Goal: Consume media (video, audio): Consume media (video, audio)

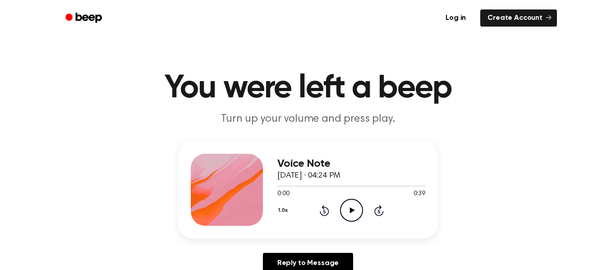
click at [358, 210] on icon "Play Audio" at bounding box center [351, 210] width 23 height 23
click at [347, 206] on icon "Play Audio" at bounding box center [351, 210] width 23 height 23
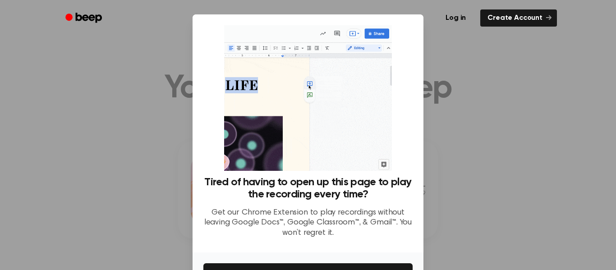
click at [467, 48] on div at bounding box center [308, 135] width 616 height 270
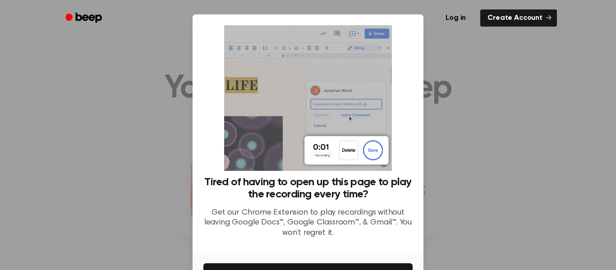
click at [446, 63] on div at bounding box center [308, 135] width 616 height 270
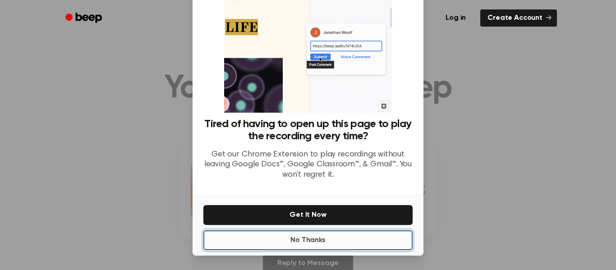
click at [347, 241] on button "No Thanks" at bounding box center [308, 241] width 209 height 20
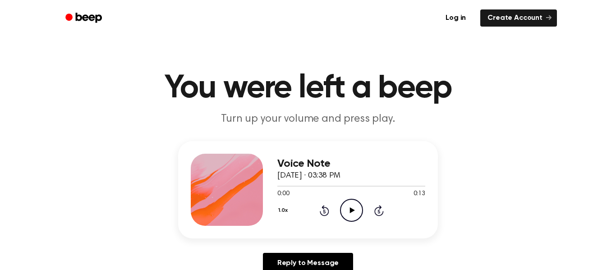
click at [351, 206] on icon "Play Audio" at bounding box center [351, 210] width 23 height 23
click at [279, 209] on button "1.0x" at bounding box center [285, 210] width 14 height 15
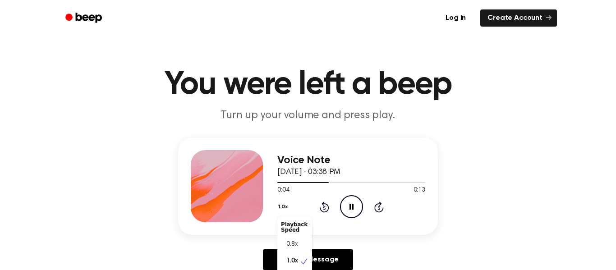
scroll to position [4, 0]
click at [298, 251] on div "1.0x" at bounding box center [295, 257] width 35 height 17
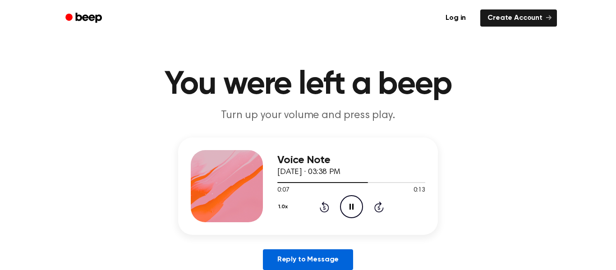
click at [294, 251] on link "Reply to Message" at bounding box center [308, 260] width 90 height 21
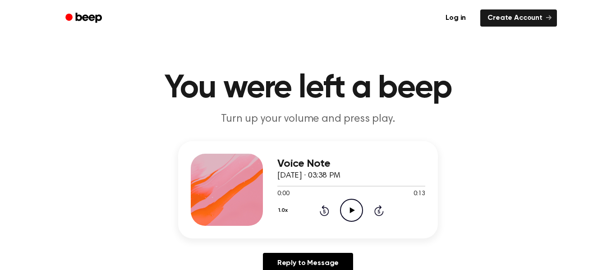
scroll to position [4, 0]
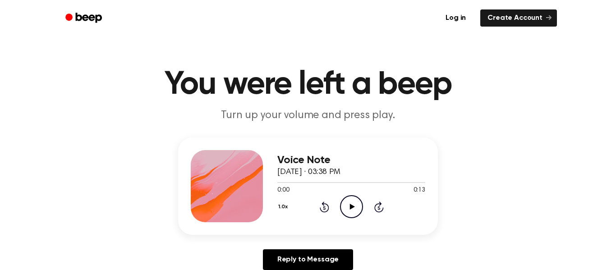
click at [280, 213] on button "1.0x" at bounding box center [285, 206] width 14 height 15
click at [283, 205] on button "1.0x" at bounding box center [285, 206] width 14 height 15
click at [284, 201] on button "1.0x" at bounding box center [285, 206] width 14 height 15
click at [301, 229] on div "Playback Speed" at bounding box center [295, 227] width 35 height 18
click at [297, 220] on div "Playback Speed" at bounding box center [295, 227] width 35 height 18
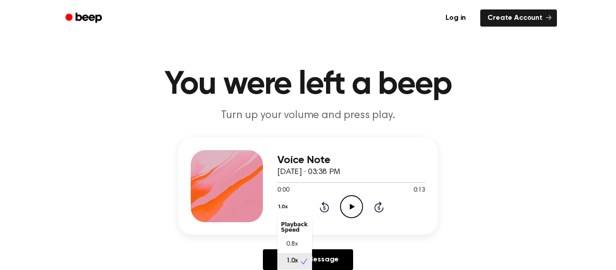
click at [303, 234] on div "Playback Speed" at bounding box center [295, 227] width 35 height 18
click at [295, 245] on span "0.8x" at bounding box center [292, 244] width 11 height 9
click at [346, 207] on icon "Play Audio" at bounding box center [351, 206] width 23 height 23
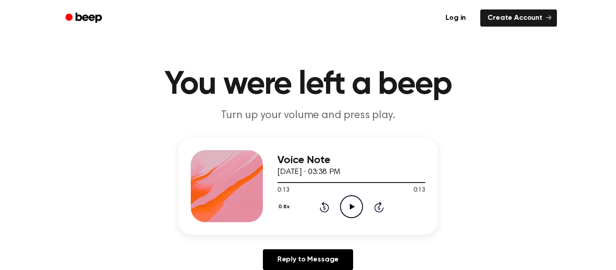
click at [352, 213] on icon "Play Audio" at bounding box center [351, 206] width 23 height 23
click at [287, 205] on button "0.8x" at bounding box center [285, 206] width 15 height 15
click at [293, 255] on span "1.0x" at bounding box center [292, 257] width 11 height 9
click at [293, 255] on link "Reply to Message" at bounding box center [308, 260] width 90 height 21
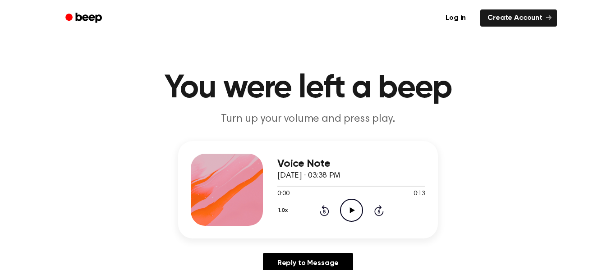
scroll to position [4, 0]
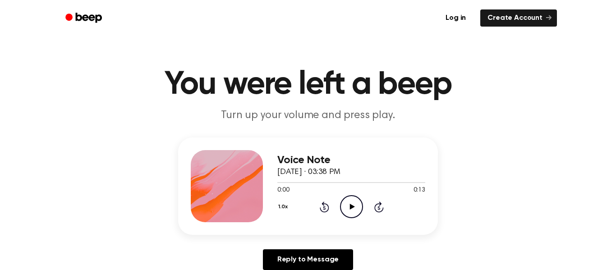
click at [343, 197] on icon "Play Audio" at bounding box center [351, 206] width 23 height 23
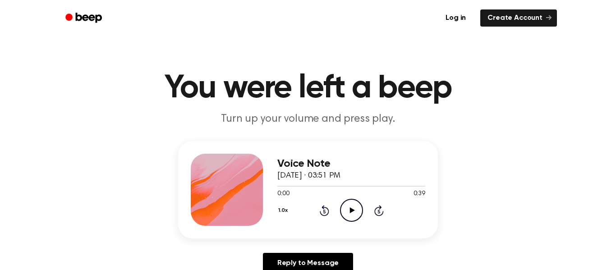
click at [348, 207] on icon "Play Audio" at bounding box center [351, 210] width 23 height 23
